Goal: Find specific page/section: Find specific page/section

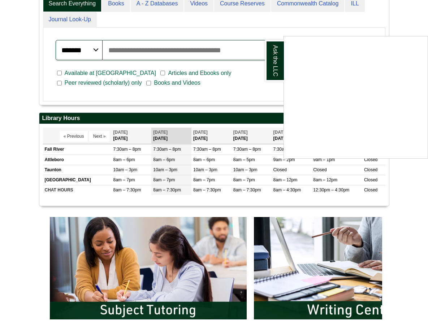
click at [260, 34] on div "Ask the LLC" at bounding box center [214, 161] width 428 height 323
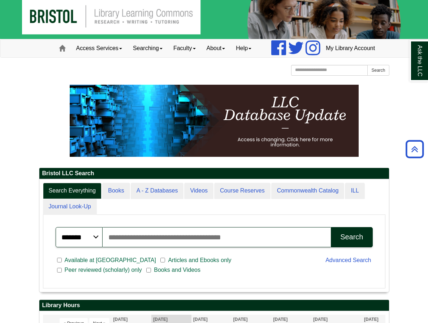
scroll to position [6, 0]
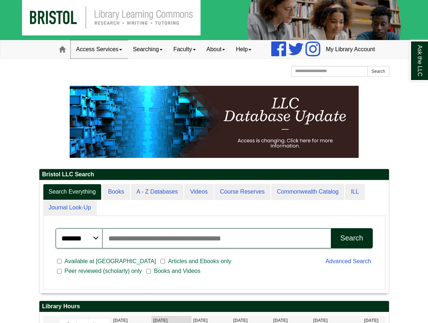
click at [71, 48] on link "Access Services" at bounding box center [99, 49] width 57 height 18
click at [127, 49] on link "Searching" at bounding box center [147, 49] width 40 height 18
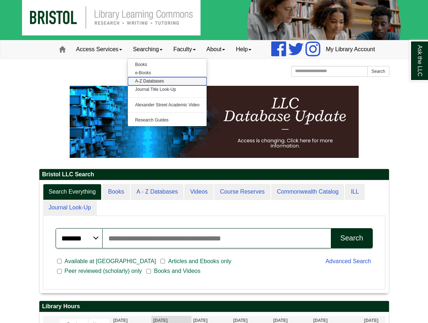
click at [128, 83] on link "A-Z Databases" at bounding box center [167, 81] width 79 height 8
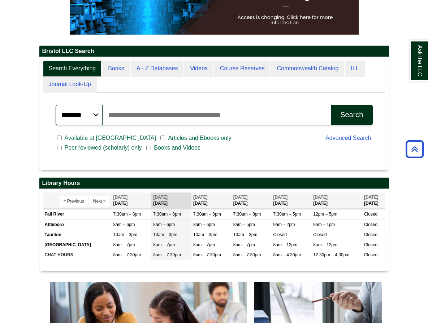
scroll to position [128, 0]
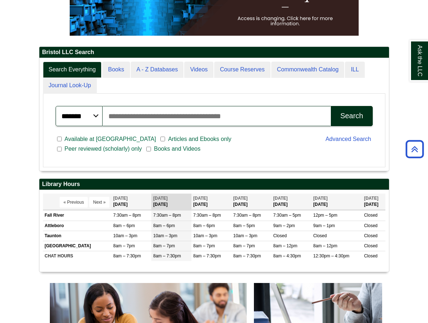
click at [62, 135] on span "Available at [GEOGRAPHIC_DATA]" at bounding box center [110, 139] width 97 height 9
click at [149, 106] on input "Search articles, books, journals & more" at bounding box center [217, 116] width 229 height 20
click at [56, 106] on select "******* ***** ******" at bounding box center [79, 116] width 47 height 20
click at [89, 197] on button "Next »" at bounding box center [99, 202] width 21 height 11
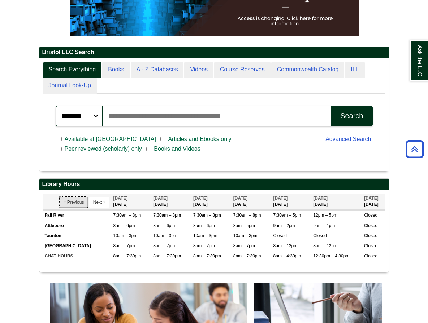
click at [60, 197] on button "« Previous" at bounding box center [74, 202] width 29 height 11
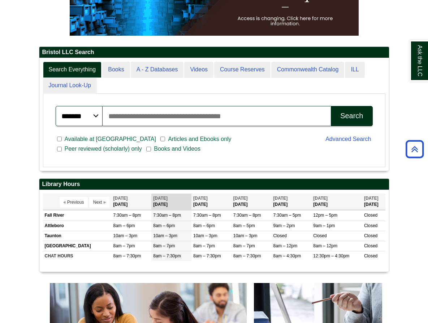
scroll to position [87, 422]
